Goal: Transaction & Acquisition: Purchase product/service

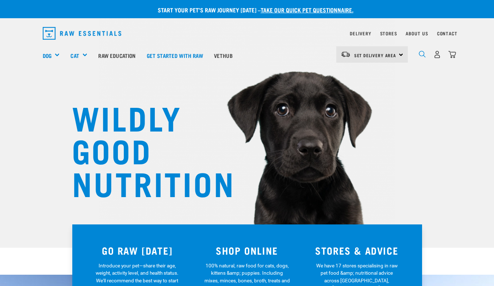
click at [422, 52] on img "dropdown navigation" at bounding box center [422, 54] width 7 height 7
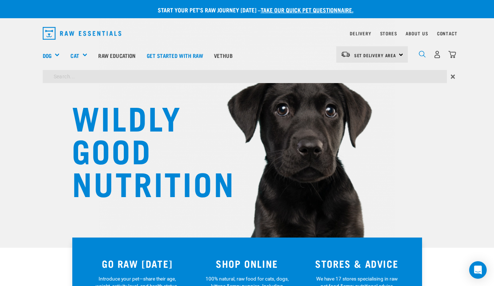
click at [422, 52] on img "dropdown navigation" at bounding box center [422, 54] width 7 height 7
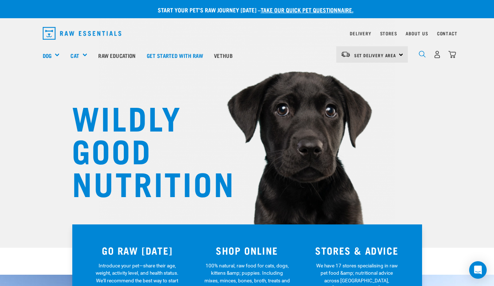
click at [422, 52] on img "dropdown navigation" at bounding box center [422, 54] width 7 height 7
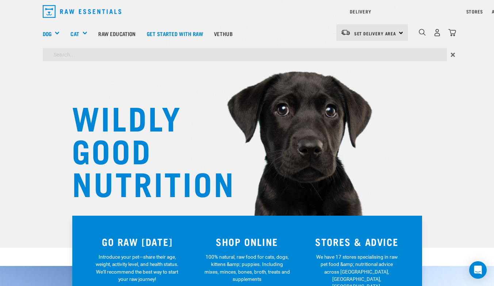
type input "healthy dog"
click at [234, 54] on input "healthy dog" at bounding box center [245, 54] width 404 height 13
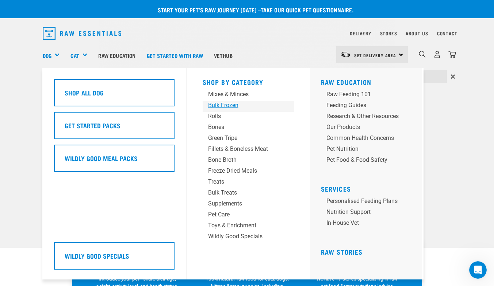
click at [228, 82] on div "Shop By Category Mixes & Minces Bulk Frozen Rolls Bones Green Tripe Bone Broth …" at bounding box center [248, 174] width 100 height 212
click at [226, 106] on div "Bulk Frozen" at bounding box center [242, 105] width 68 height 9
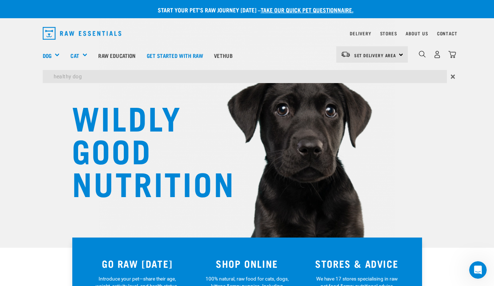
click at [454, 119] on div "WILDLY GOOD NUTRITION" at bounding box center [247, 124] width 494 height 248
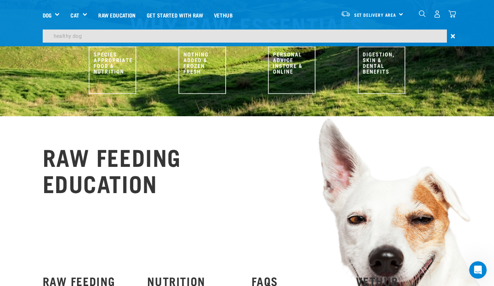
scroll to position [198, 0]
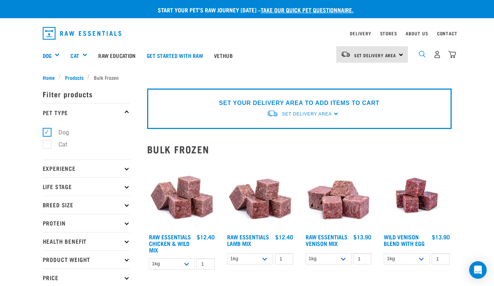
click at [420, 53] on img "dropdown navigation" at bounding box center [422, 54] width 7 height 7
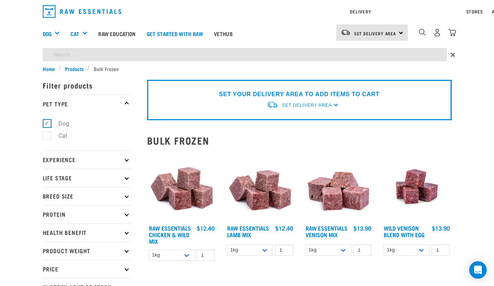
type input "healthy dog"
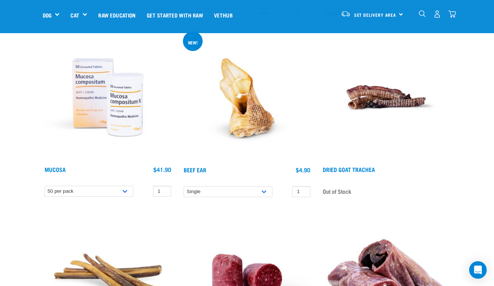
scroll to position [993, 0]
